Goal: Navigation & Orientation: Find specific page/section

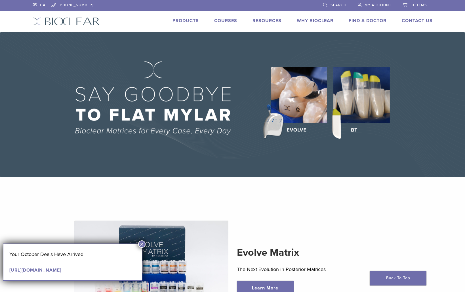
click at [144, 244] on button "×" at bounding box center [141, 244] width 7 height 7
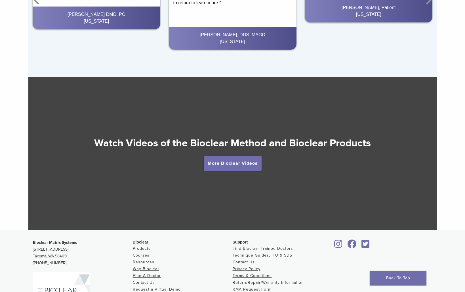
scroll to position [945, 0]
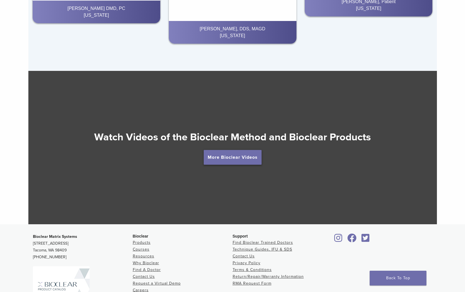
click at [236, 157] on link "More Bioclear Videos" at bounding box center [233, 157] width 58 height 15
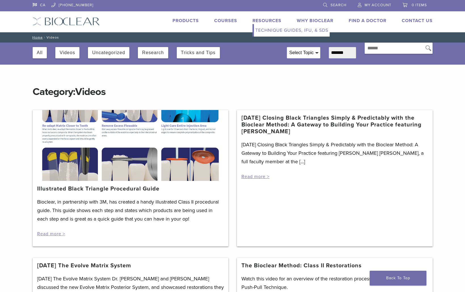
click at [264, 19] on link "Resources" at bounding box center [267, 21] width 29 height 6
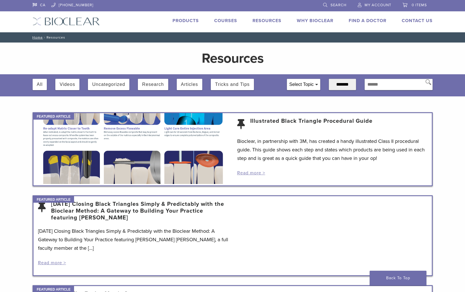
click at [186, 21] on link "Products" at bounding box center [186, 21] width 26 height 6
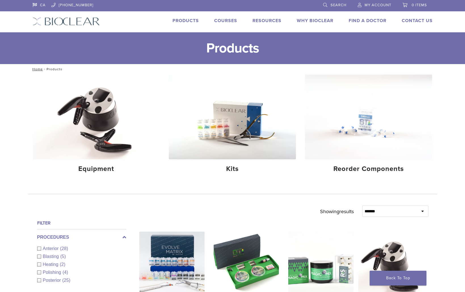
scroll to position [1, 0]
